Goal: Transaction & Acquisition: Obtain resource

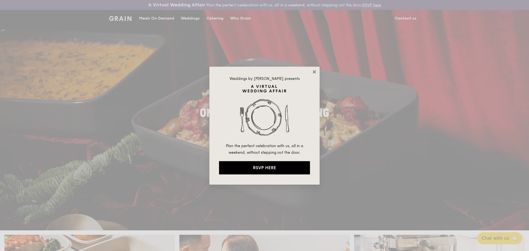
click at [314, 71] on icon at bounding box center [314, 71] width 5 height 5
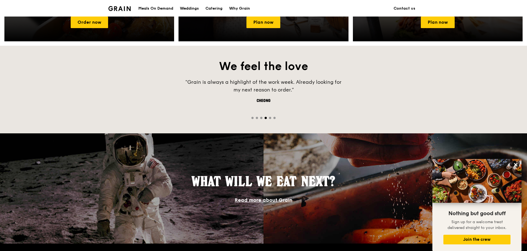
scroll to position [275, 0]
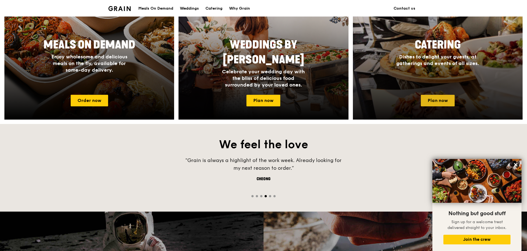
click at [440, 99] on link "Plan now" at bounding box center [438, 101] width 34 height 12
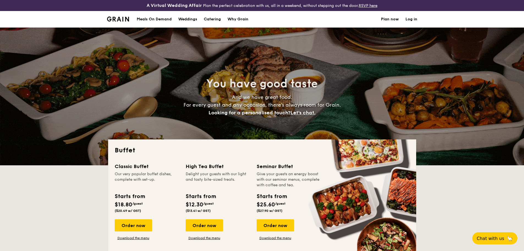
select select
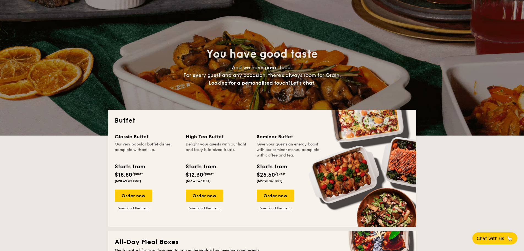
scroll to position [83, 0]
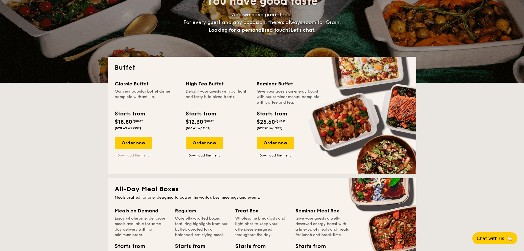
click at [129, 154] on link "Download the menu" at bounding box center [133, 155] width 37 height 4
